Goal: Check status: Check status

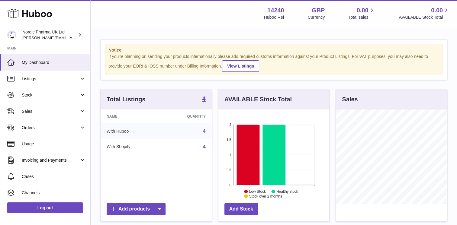
scroll to position [94, 113]
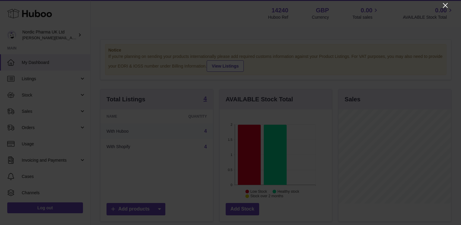
click at [444, 5] on icon "Close" at bounding box center [445, 5] width 7 height 7
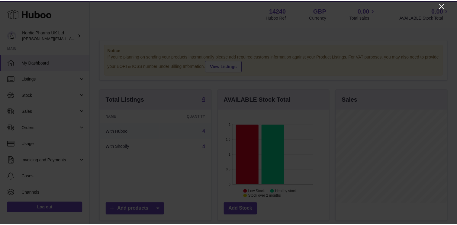
scroll to position [301632, 301615]
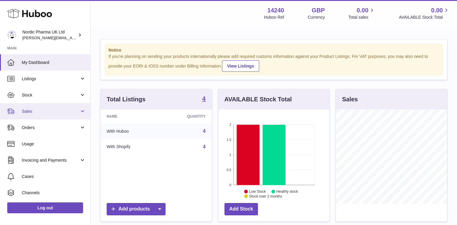
click at [35, 103] on link "Sales" at bounding box center [45, 111] width 90 height 16
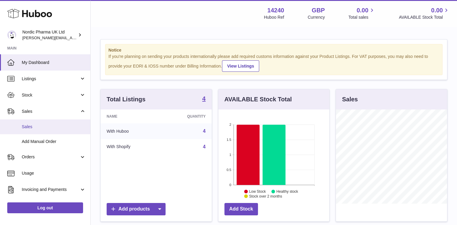
click at [40, 129] on span "Sales" at bounding box center [54, 127] width 64 height 6
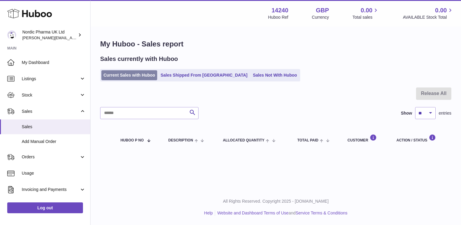
click at [155, 79] on link "Current Sales with Huboo" at bounding box center [129, 75] width 56 height 10
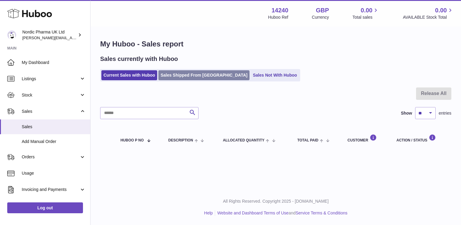
click at [176, 78] on link "Sales Shipped From [GEOGRAPHIC_DATA]" at bounding box center [203, 75] width 91 height 10
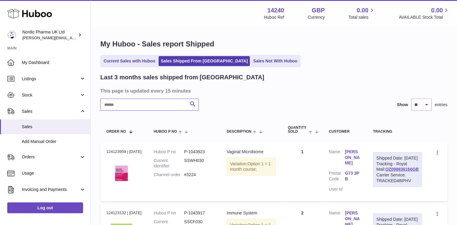
click at [122, 101] on input "text" at bounding box center [149, 105] width 98 height 12
paste input "*****"
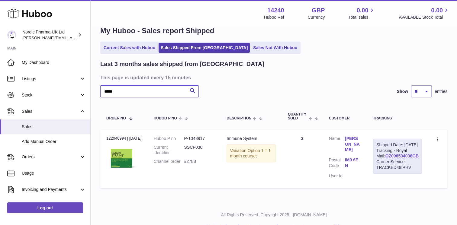
scroll to position [17, 0]
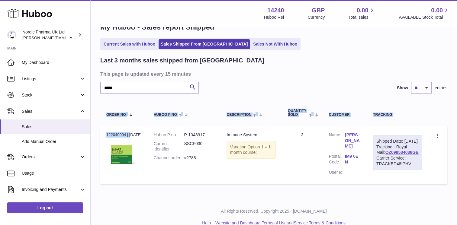
drag, startPoint x: 105, startPoint y: 135, endPoint x: 430, endPoint y: 171, distance: 326.7
click at [430, 171] on tr "Order no 122040994 | [DATE] Huboo P no P-1043917 Current identifier SSCF030 Cha…" at bounding box center [273, 155] width 347 height 58
copy table "Order No Huboo P no Description Quantity Sold Customer Tracking Order no"
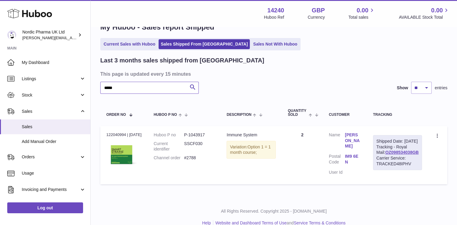
click at [117, 91] on input "*****" at bounding box center [149, 88] width 98 height 12
paste input "*"
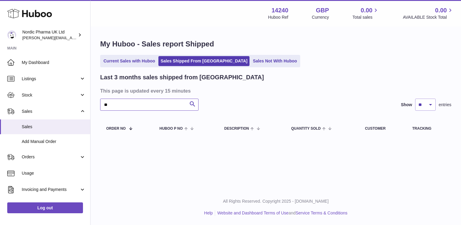
type input "*"
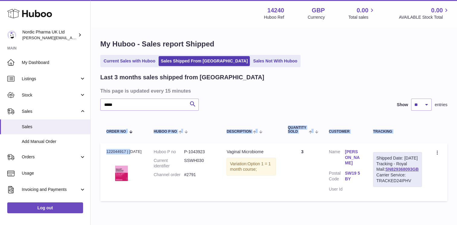
drag, startPoint x: 106, startPoint y: 150, endPoint x: 455, endPoint y: 176, distance: 349.7
click at [455, 176] on div "My Huboo - Sales report Shipped Current Sales with Huboo Sales Shipped From Hub…" at bounding box center [274, 121] width 366 height 189
copy table "Order No Huboo P no Description Quantity Sold Customer Tracking Order no"
click at [124, 101] on input "*****" at bounding box center [149, 105] width 98 height 12
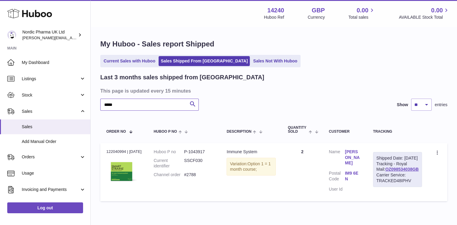
click at [119, 107] on input "*****" at bounding box center [149, 105] width 98 height 12
paste input "text"
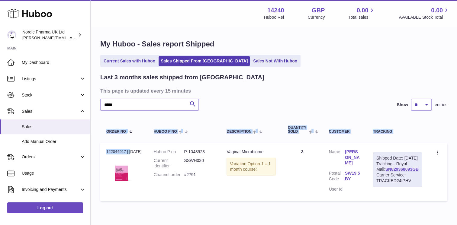
drag, startPoint x: 106, startPoint y: 151, endPoint x: 433, endPoint y: 171, distance: 328.0
click at [433, 171] on tr "Order no 122044917 | 31st Jul Huboo P no P-1043923 Current identifier SSWH030 C…" at bounding box center [273, 172] width 347 height 58
copy table "Order No Huboo P no Description Quantity Sold Customer Tracking Order no"
click at [164, 107] on input "*****" at bounding box center [149, 105] width 98 height 12
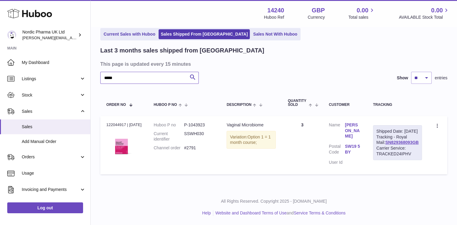
scroll to position [28, 0]
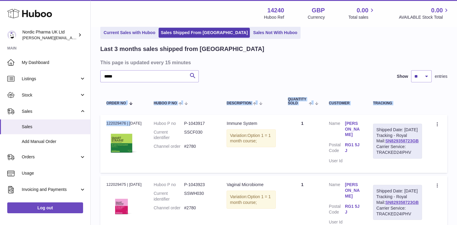
scroll to position [100, 0]
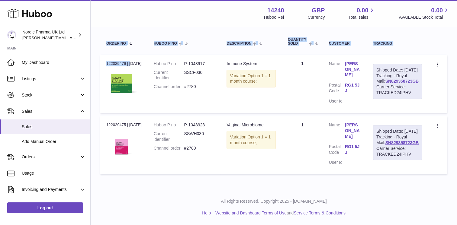
drag, startPoint x: 106, startPoint y: 119, endPoint x: 406, endPoint y: 158, distance: 302.1
click at [406, 158] on tbody "Order no 122029476 | 31st Jul Huboo P no P-1043917 Current identifier SSCF030 C…" at bounding box center [273, 115] width 347 height 120
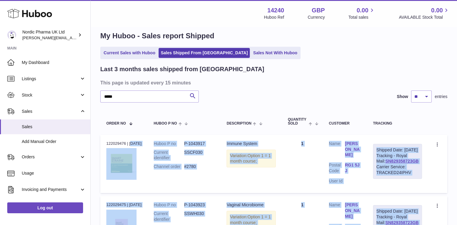
scroll to position [0, 0]
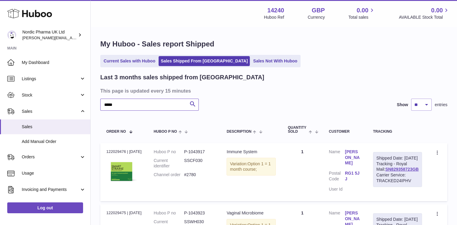
click at [125, 104] on input "*****" at bounding box center [149, 105] width 98 height 12
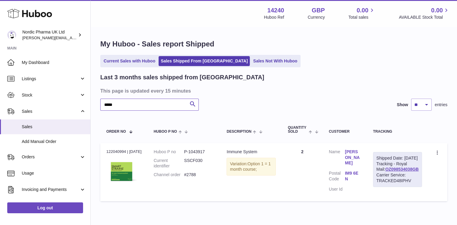
scroll to position [33, 0]
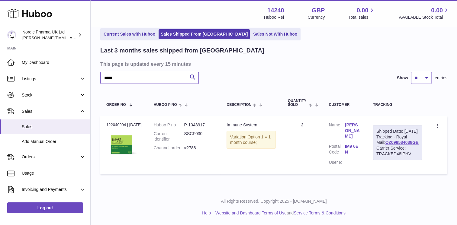
click at [139, 77] on input "*****" at bounding box center [149, 78] width 98 height 12
type input "*"
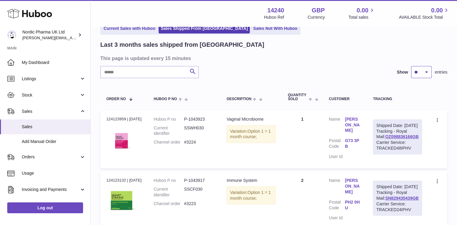
click at [428, 74] on select "** ** **" at bounding box center [421, 72] width 21 height 12
select select "**"
click at [411, 66] on select "** ** **" at bounding box center [421, 72] width 21 height 12
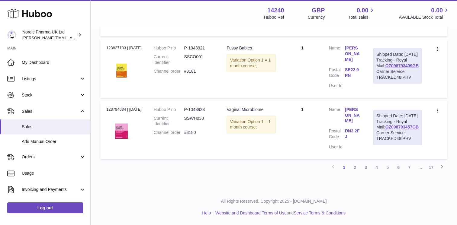
scroll to position [3352, 0]
click at [409, 168] on link "7" at bounding box center [408, 167] width 11 height 11
click at [409, 167] on link "9" at bounding box center [408, 167] width 11 height 11
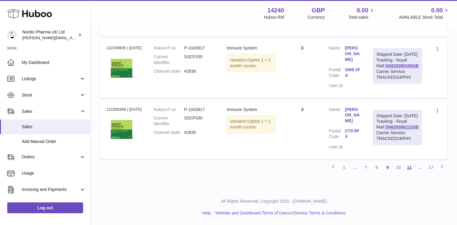
scroll to position [3352, 0]
click at [398, 169] on link "10" at bounding box center [398, 167] width 11 height 11
click at [365, 169] on link "8" at bounding box center [365, 167] width 11 height 11
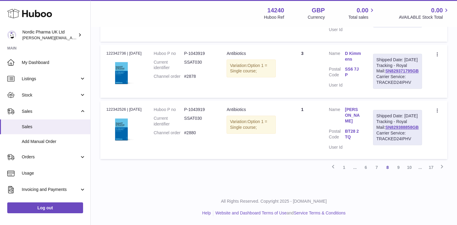
scroll to position [3347, 0]
click at [366, 172] on link "6" at bounding box center [365, 167] width 11 height 11
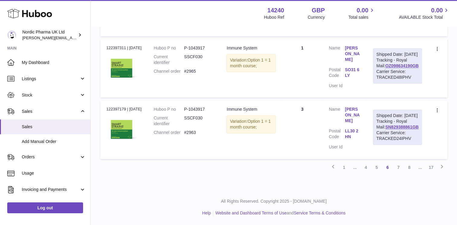
scroll to position [3358, 0]
click at [364, 168] on link "4" at bounding box center [365, 167] width 11 height 11
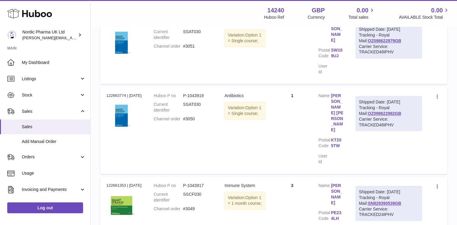
scroll to position [3352, 0]
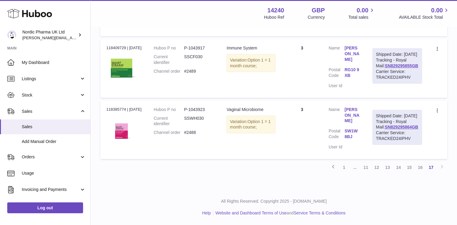
scroll to position [2745, 0]
click at [398, 169] on link "14" at bounding box center [398, 167] width 11 height 11
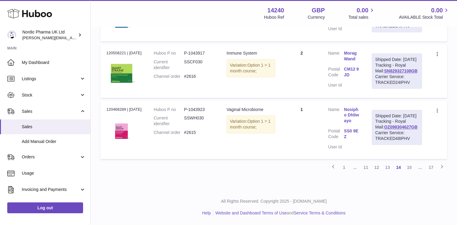
scroll to position [3352, 0]
click at [374, 167] on link "12" at bounding box center [376, 167] width 11 height 11
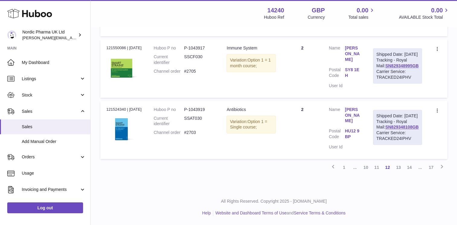
scroll to position [3352, 0]
click at [397, 169] on link "13" at bounding box center [398, 167] width 11 height 11
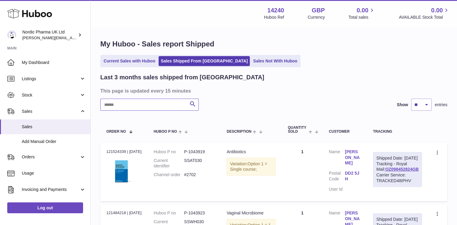
click at [129, 107] on input "text" at bounding box center [149, 105] width 98 height 12
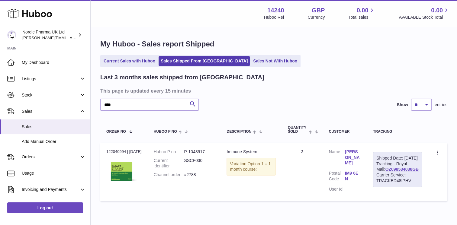
drag, startPoint x: 142, startPoint y: 151, endPoint x: 103, endPoint y: 153, distance: 39.5
click at [103, 153] on td "Order no 122040994 | 31st Jul" at bounding box center [123, 172] width 47 height 58
copy div "122040994 | 31st Jul"
click at [123, 107] on input "****" at bounding box center [149, 105] width 98 height 12
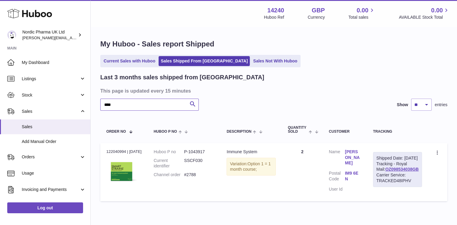
paste input "*"
drag, startPoint x: 137, startPoint y: 151, endPoint x: 104, endPoint y: 152, distance: 33.2
click at [104, 152] on td "Order no 122044917 | 31st Jul" at bounding box center [123, 172] width 47 height 58
copy div "122044917 | 31st Ju"
drag, startPoint x: 145, startPoint y: 151, endPoint x: 103, endPoint y: 150, distance: 41.6
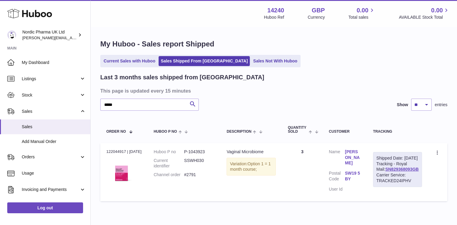
click at [103, 150] on td "Order no 122044917 | 31st Jul" at bounding box center [123, 172] width 47 height 58
copy div "122044917 | 31st Jul"
click at [157, 109] on input "*****" at bounding box center [149, 105] width 98 height 12
type input "*****"
